Goal: Information Seeking & Learning: Learn about a topic

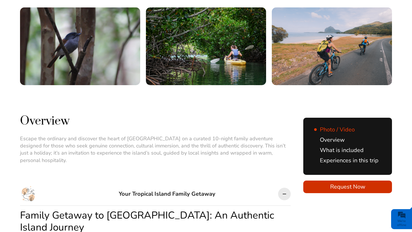
drag, startPoint x: 20, startPoint y: 122, endPoint x: 131, endPoint y: 127, distance: 111.8
click at [131, 135] on p "Escape the ordinary and discover the heart of Mauritius on a curated 10-night f…" at bounding box center [155, 149] width 271 height 29
click at [201, 135] on p "Escape the ordinary and discover the heart of Mauritius on a curated 10-night f…" at bounding box center [155, 149] width 271 height 29
drag, startPoint x: 218, startPoint y: 123, endPoint x: 186, endPoint y: 121, distance: 31.9
click at [186, 135] on p "Escape the ordinary and discover the heart of Mauritius on a curated 10-night f…" at bounding box center [155, 149] width 271 height 29
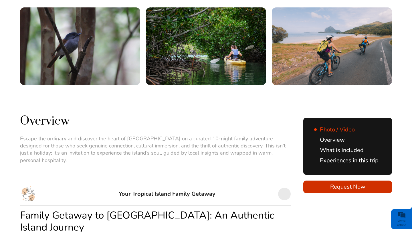
click at [239, 135] on p "Escape the ordinary and discover the heart of Mauritius on a curated 10-night f…" at bounding box center [155, 149] width 271 height 29
drag, startPoint x: 239, startPoint y: 122, endPoint x: 75, endPoint y: 127, distance: 164.1
click at [75, 135] on p "Escape the ordinary and discover the heart of Mauritius on a curated 10-night f…" at bounding box center [155, 149] width 271 height 29
click at [195, 135] on p "Escape the ordinary and discover the heart of Mauritius on a curated 10-night f…" at bounding box center [155, 149] width 271 height 29
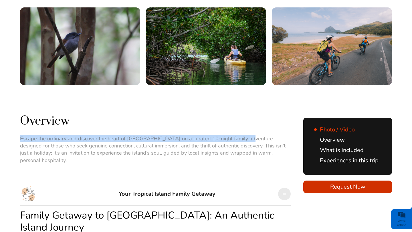
drag, startPoint x: 240, startPoint y: 122, endPoint x: 19, endPoint y: 123, distance: 220.7
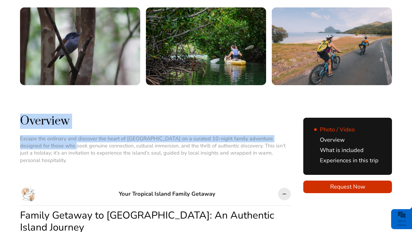
drag, startPoint x: 19, startPoint y: 123, endPoint x: 51, endPoint y: 127, distance: 32.0
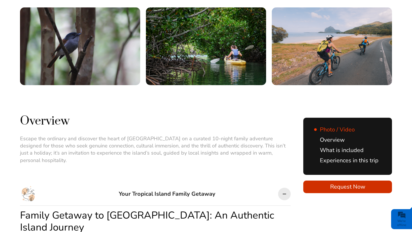
click at [202, 135] on p "Escape the ordinary and discover the heart of Mauritius on a curated 10-night f…" at bounding box center [155, 149] width 271 height 29
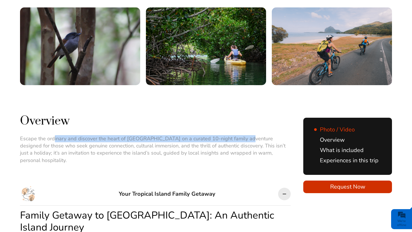
drag, startPoint x: 240, startPoint y: 123, endPoint x: 52, endPoint y: 125, distance: 188.4
click at [52, 135] on p "Escape the ordinary and discover the heart of Mauritius on a curated 10-night f…" at bounding box center [155, 149] width 271 height 29
copy p "Escape the ordinary and discover the heart of Mauritius on a curated 10-night f…"
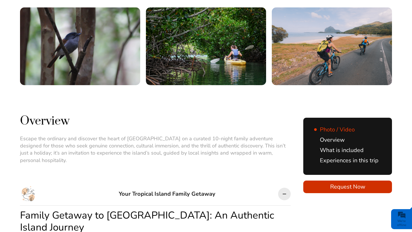
click at [142, 135] on p "Escape the ordinary and discover the heart of Mauritius on a curated 10-night f…" at bounding box center [155, 149] width 271 height 29
drag, startPoint x: 104, startPoint y: 122, endPoint x: 101, endPoint y: 122, distance: 3.1
click at [101, 135] on p "Escape the ordinary and discover the heart of Mauritius on a curated 10-night f…" at bounding box center [155, 149] width 271 height 29
click at [83, 135] on p "Escape the ordinary and discover the heart of Mauritius on a curated 10-night f…" at bounding box center [155, 149] width 271 height 29
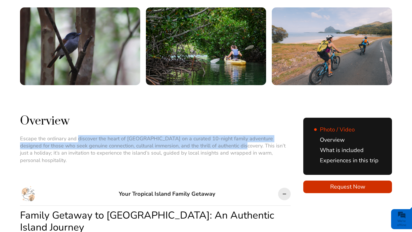
drag, startPoint x: 77, startPoint y: 123, endPoint x: 219, endPoint y: 132, distance: 142.6
click at [219, 135] on p "Escape the ordinary and discover the heart of Mauritius on a curated 10-night f…" at bounding box center [155, 149] width 271 height 29
copy p "discover the heart of Mauritius on a curated 10-night family adventure designed…"
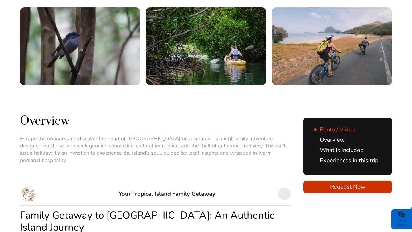
click at [50, 137] on p "Escape the ordinary and discover the heart of Mauritius on a curated 10-night f…" at bounding box center [155, 149] width 271 height 29
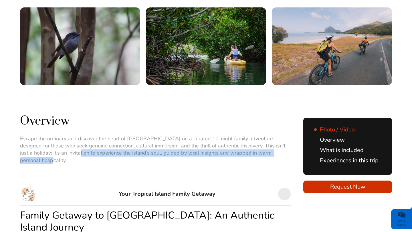
drag, startPoint x: 49, startPoint y: 137, endPoint x: 210, endPoint y: 143, distance: 160.9
click at [210, 143] on div "Escape the ordinary and discover the heart of Mauritius on a curated 10-night f…" at bounding box center [155, 153] width 271 height 36
copy p "experience the island’s soul, guided by local insights and wrapped in warm, per…"
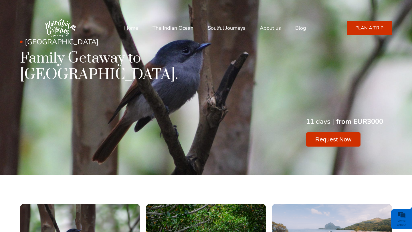
click at [299, 27] on link "Blog" at bounding box center [300, 28] width 11 height 14
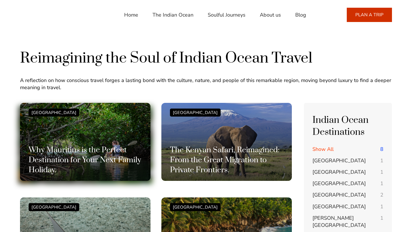
click at [102, 137] on div "Mauritius Island Why [GEOGRAPHIC_DATA] is the Perfect Destination for Your Next…" at bounding box center [85, 142] width 113 height 67
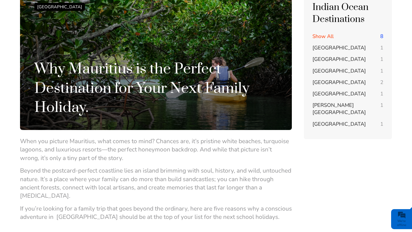
scroll to position [47, 0]
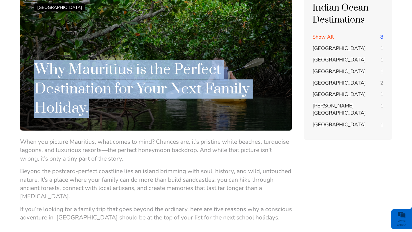
drag, startPoint x: 92, startPoint y: 112, endPoint x: 37, endPoint y: 67, distance: 70.8
click at [37, 67] on h1 "Why Mauritius is the Perfect Destination for Your Next Family Holiday." at bounding box center [155, 89] width 243 height 58
copy h1 "Why Mauritius is the Perfect Destination for Your Next Family Holiday."
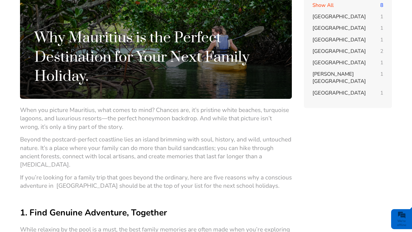
scroll to position [87, 0]
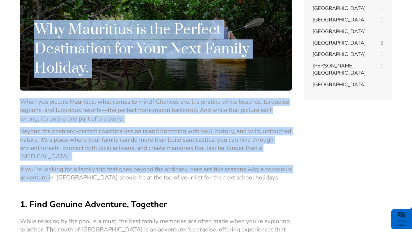
drag, startPoint x: 18, startPoint y: 169, endPoint x: 50, endPoint y: 180, distance: 33.2
click at [50, 180] on span "If you’re looking for a family trip that goes beyond the ordinary, here are fiv…" at bounding box center [156, 173] width 272 height 16
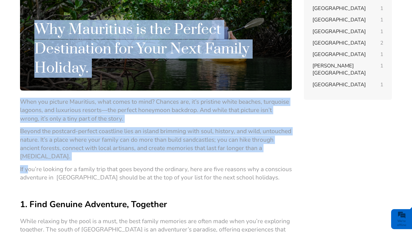
drag, startPoint x: 20, startPoint y: 168, endPoint x: 28, endPoint y: 172, distance: 9.5
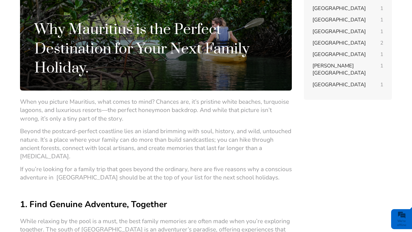
click at [35, 172] on span "If you’re looking for a family trip that goes beyond the ordinary, here are fiv…" at bounding box center [156, 173] width 272 height 16
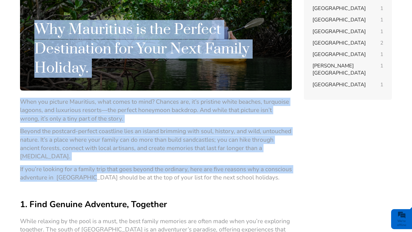
drag, startPoint x: 19, startPoint y: 169, endPoint x: 86, endPoint y: 174, distance: 66.6
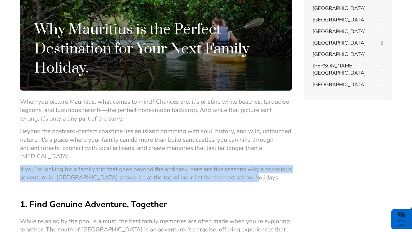
drag, startPoint x: 248, startPoint y: 178, endPoint x: 163, endPoint y: 163, distance: 85.6
copy span "If you’re looking for a family trip that goes beyond the ordinary, here are fiv…"
